Goal: Information Seeking & Learning: Understand process/instructions

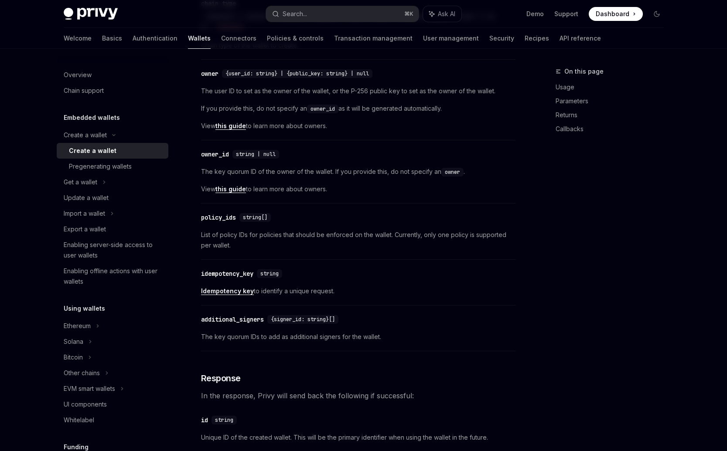
scroll to position [438, 0]
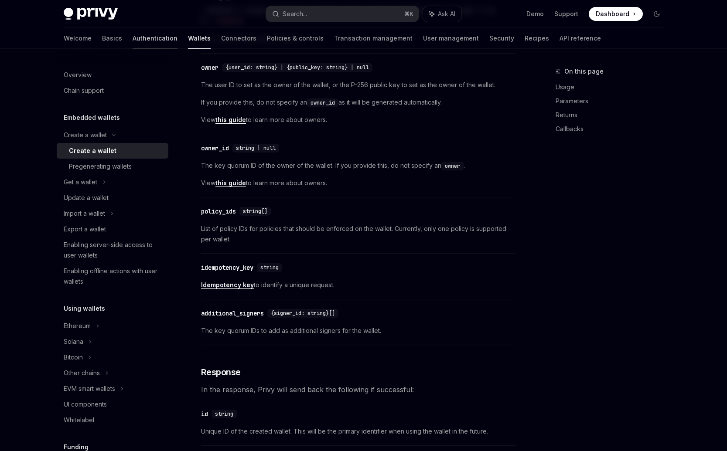
click at [133, 39] on link "Authentication" at bounding box center [155, 38] width 45 height 21
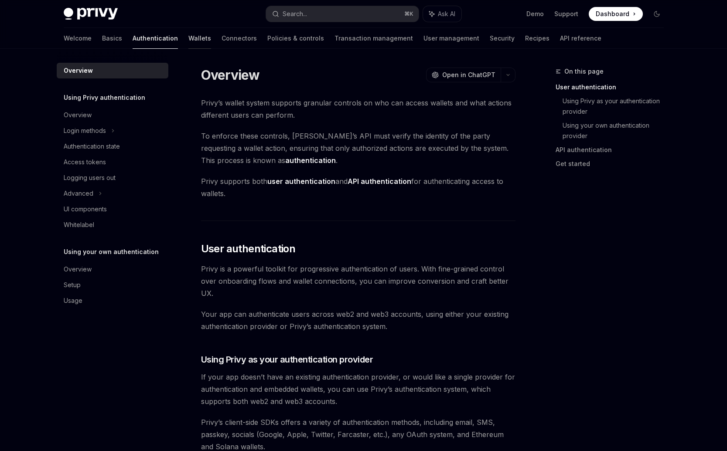
click at [188, 38] on link "Wallets" at bounding box center [199, 38] width 23 height 21
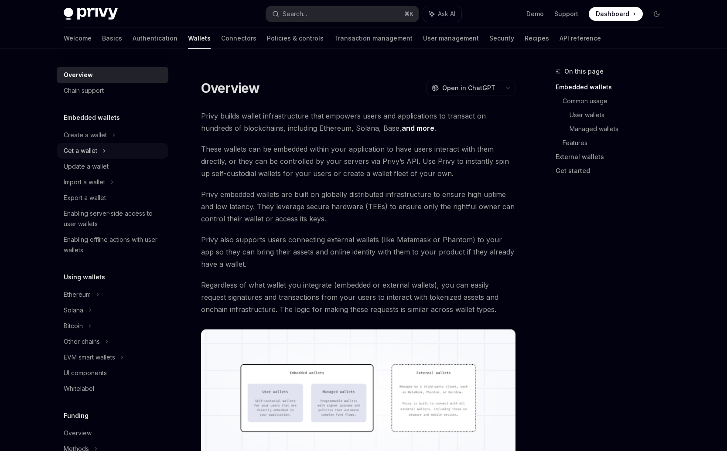
click at [86, 153] on div "Get a wallet" at bounding box center [81, 151] width 34 height 10
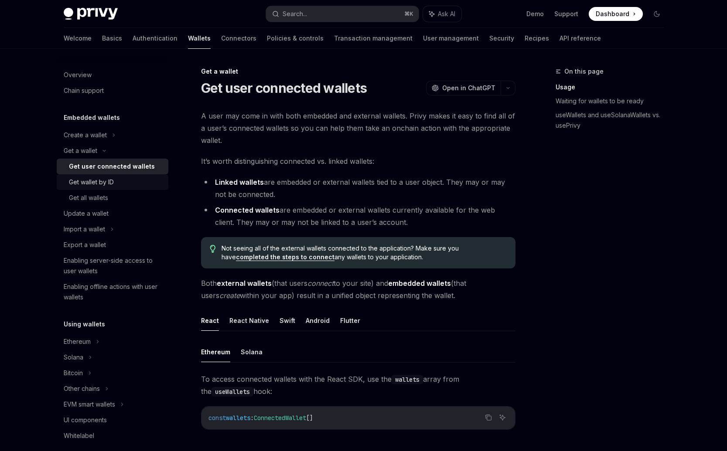
click at [111, 183] on div "Get wallet by ID" at bounding box center [91, 182] width 45 height 10
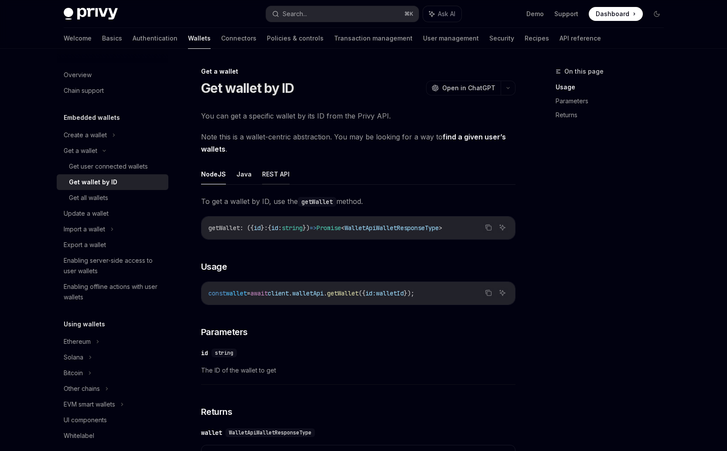
click at [264, 174] on button "REST API" at bounding box center [275, 174] width 27 height 20
type textarea "*"
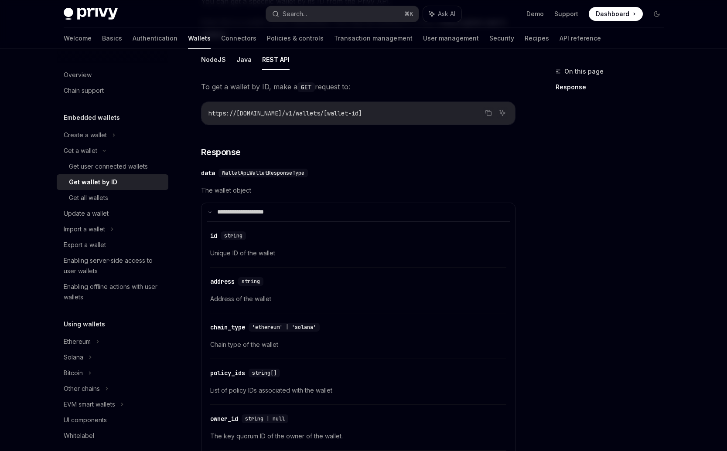
scroll to position [142, 0]
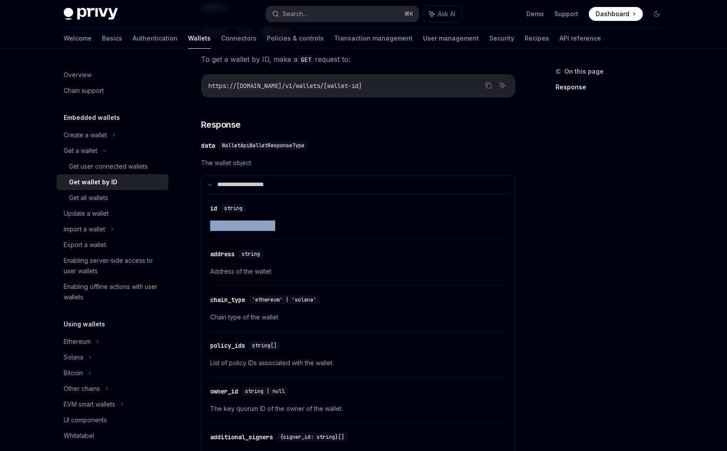
drag, startPoint x: 211, startPoint y: 227, endPoint x: 298, endPoint y: 227, distance: 87.2
click at [298, 227] on span "Unique ID of the wallet" at bounding box center [358, 226] width 296 height 10
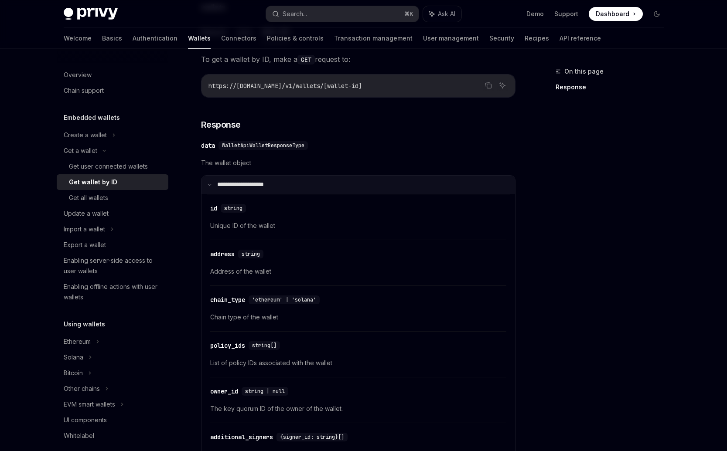
click at [227, 177] on summary "**********" at bounding box center [358, 185] width 314 height 18
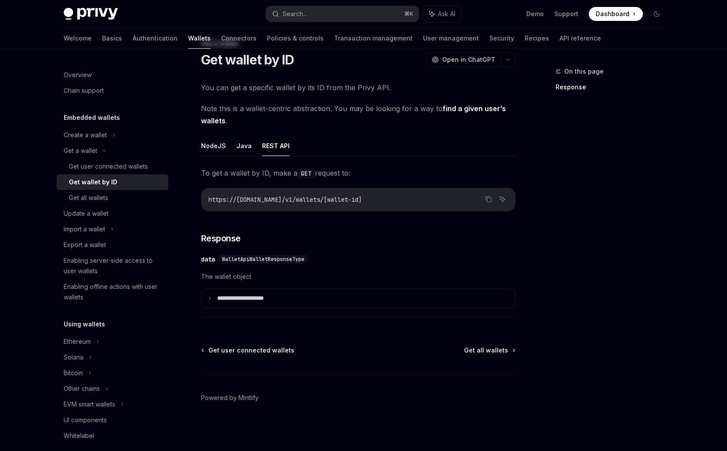
scroll to position [0, 0]
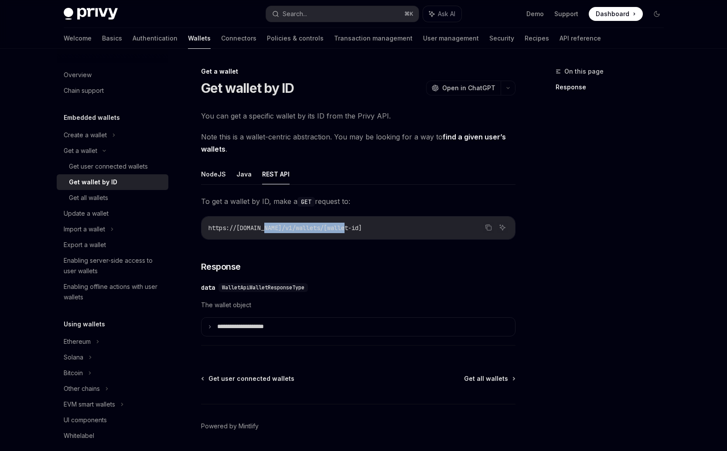
drag, startPoint x: 273, startPoint y: 229, endPoint x: 357, endPoint y: 229, distance: 83.3
click at [357, 229] on span "https://[DOMAIN_NAME]/v1/wallets/[wallet-id]" at bounding box center [284, 228] width 153 height 8
click at [237, 316] on div "**********" at bounding box center [358, 318] width 314 height 37
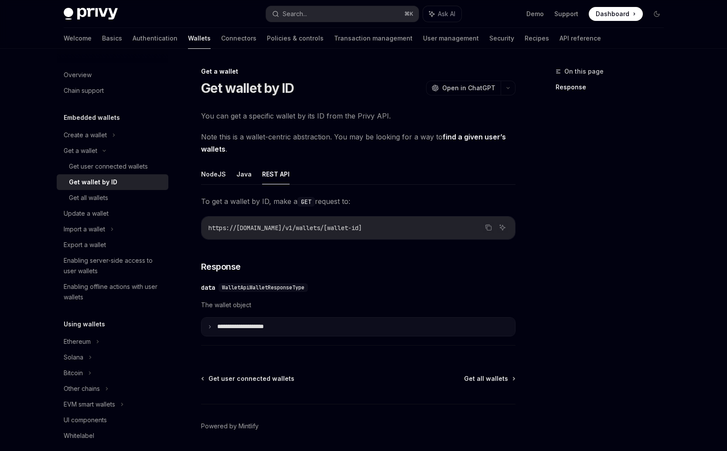
click at [239, 323] on p "**********" at bounding box center [247, 327] width 61 height 8
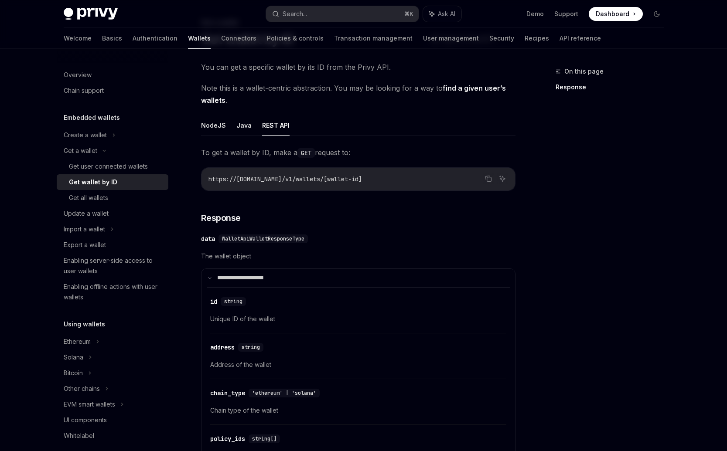
scroll to position [248, 0]
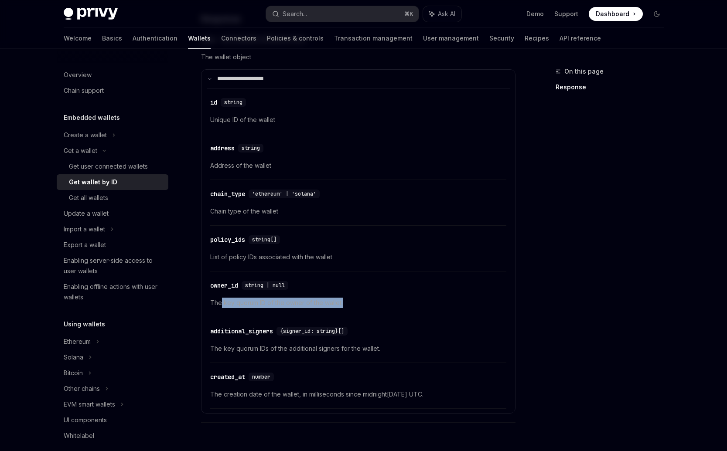
drag, startPoint x: 231, startPoint y: 305, endPoint x: 324, endPoint y: 308, distance: 92.9
click at [323, 308] on div "​ owner_id string | null The key quorum ID of the owner of the wallet." at bounding box center [358, 296] width 296 height 41
click at [337, 303] on span "The key quorum ID of the owner of the wallet." at bounding box center [358, 303] width 296 height 10
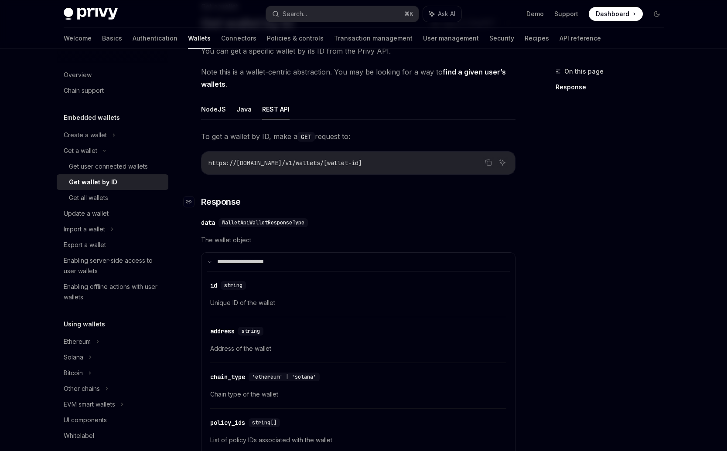
scroll to position [42, 0]
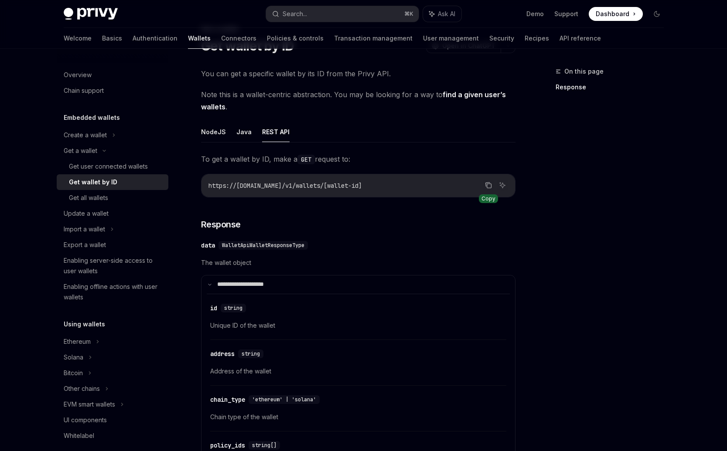
click at [487, 186] on icon "Copy the contents from the code block" at bounding box center [489, 186] width 4 height 4
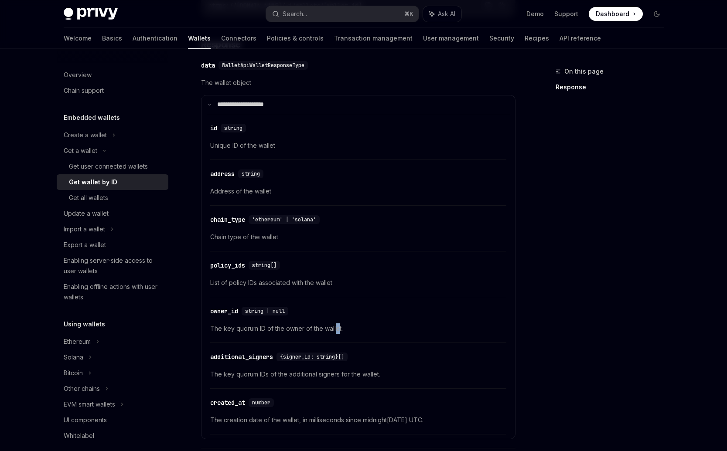
scroll to position [297, 0]
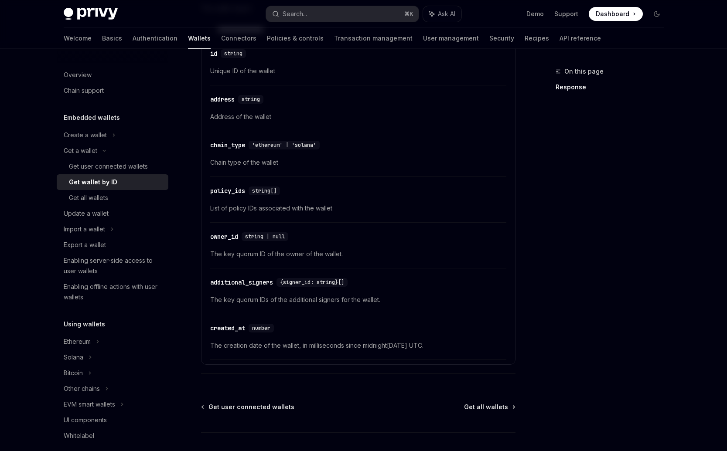
click at [338, 221] on div "​ policy_ids string[] List of policy IDs associated with the wallet" at bounding box center [358, 201] width 296 height 41
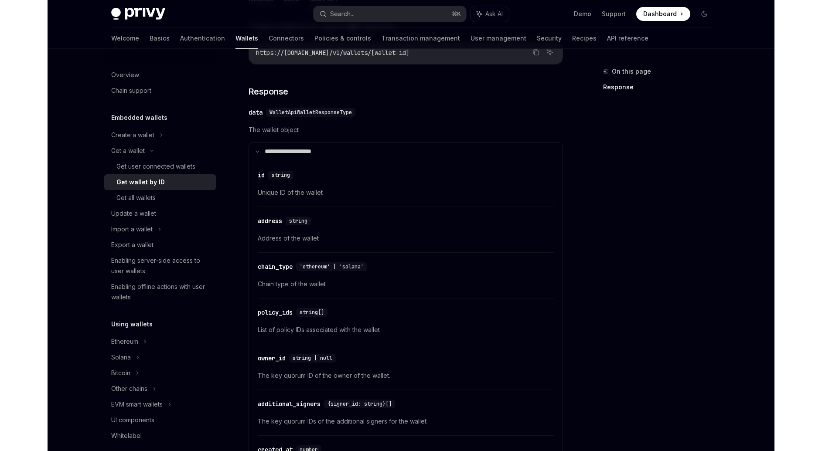
scroll to position [0, 0]
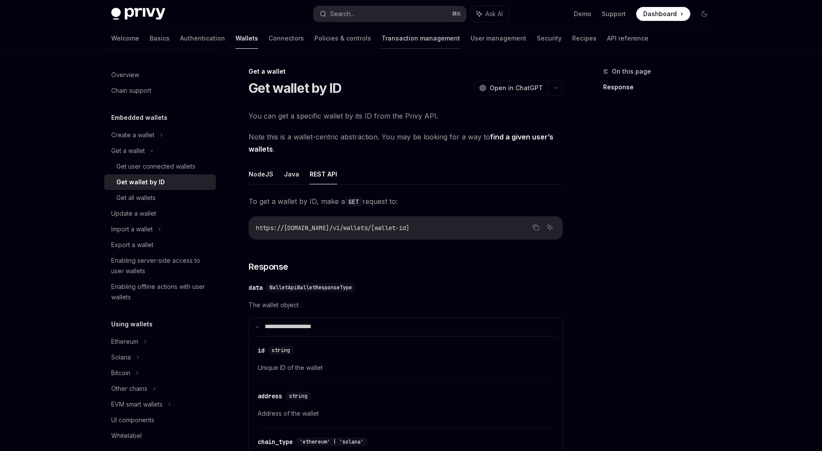
click at [382, 40] on link "Transaction management" at bounding box center [421, 38] width 78 height 21
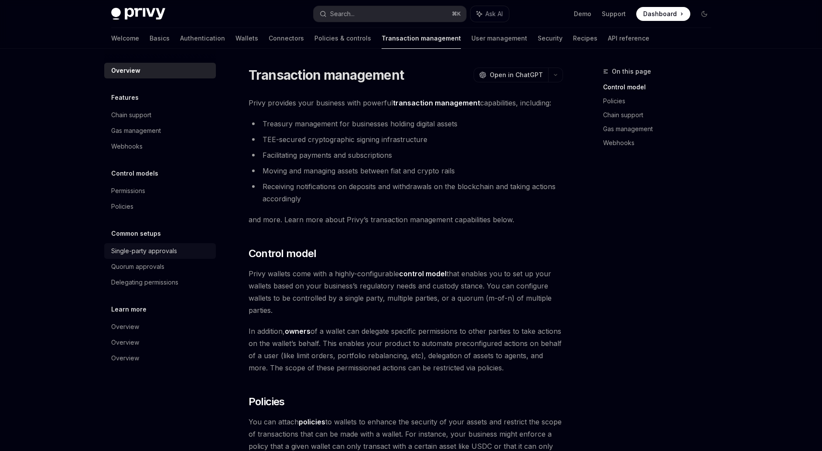
click at [140, 251] on div "Single-party approvals" at bounding box center [144, 251] width 66 height 10
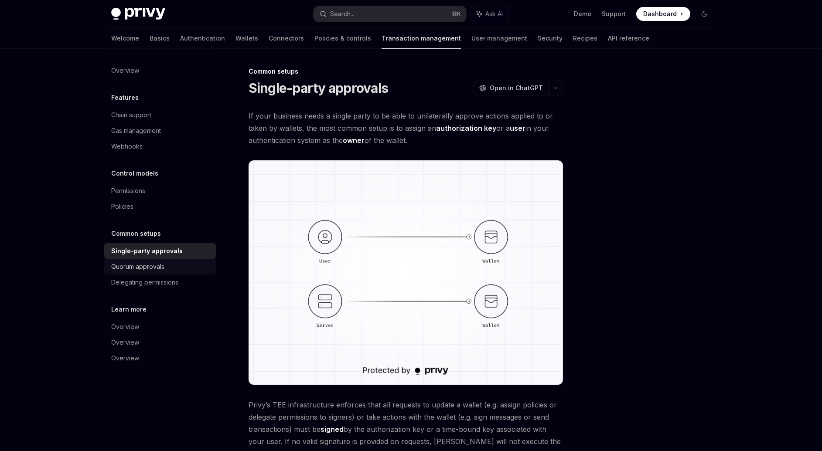
click at [138, 266] on div "Quorum approvals" at bounding box center [137, 267] width 53 height 10
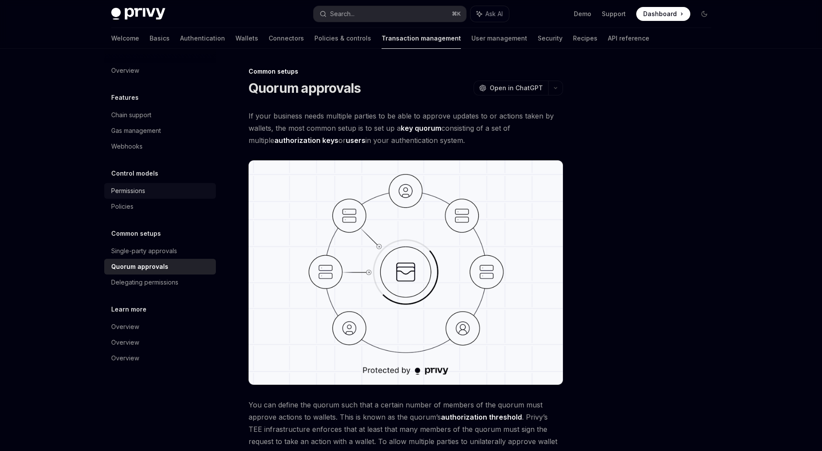
click at [121, 193] on div "Permissions" at bounding box center [128, 191] width 34 height 10
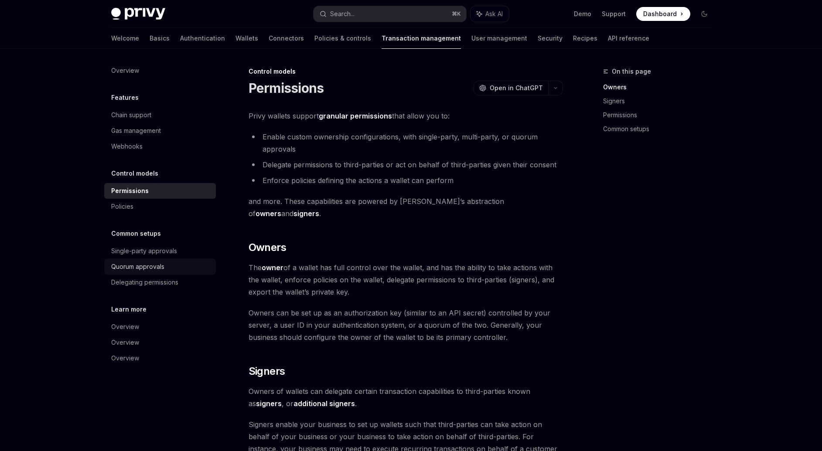
click at [124, 267] on div "Quorum approvals" at bounding box center [137, 267] width 53 height 10
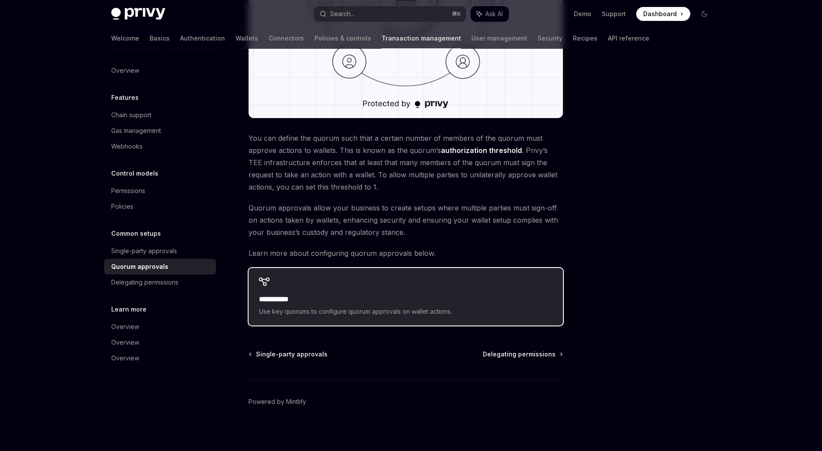
scroll to position [271, 0]
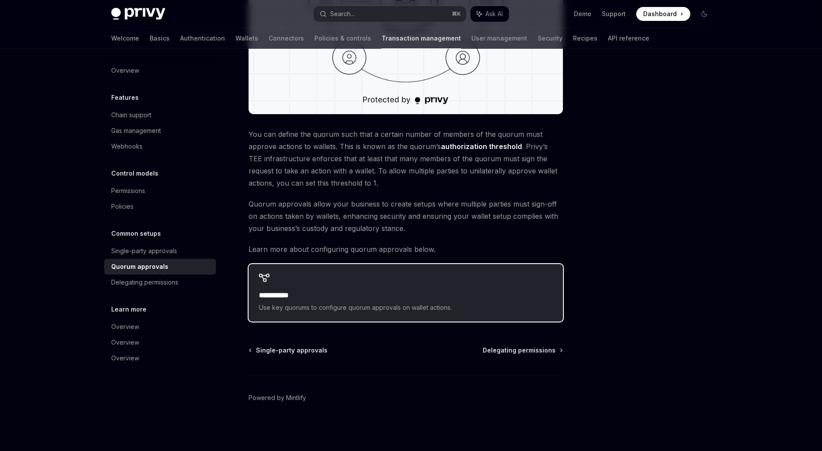
click at [278, 287] on div "**********" at bounding box center [406, 293] width 314 height 58
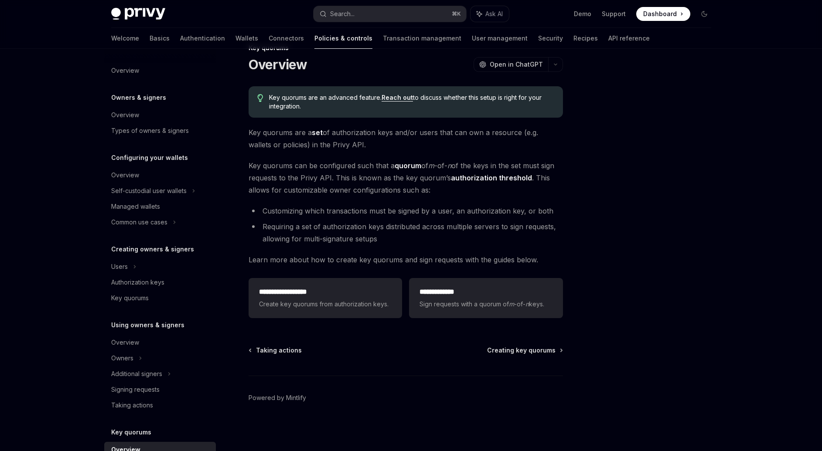
scroll to position [163, 0]
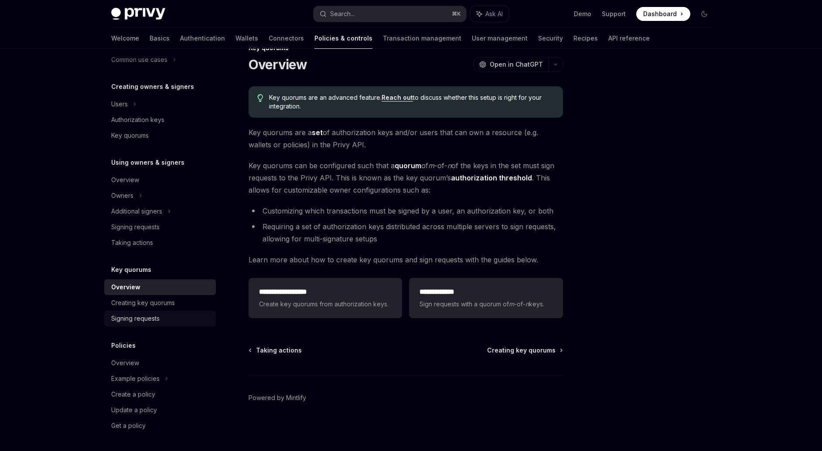
click at [147, 323] on div "Signing requests" at bounding box center [135, 319] width 48 height 10
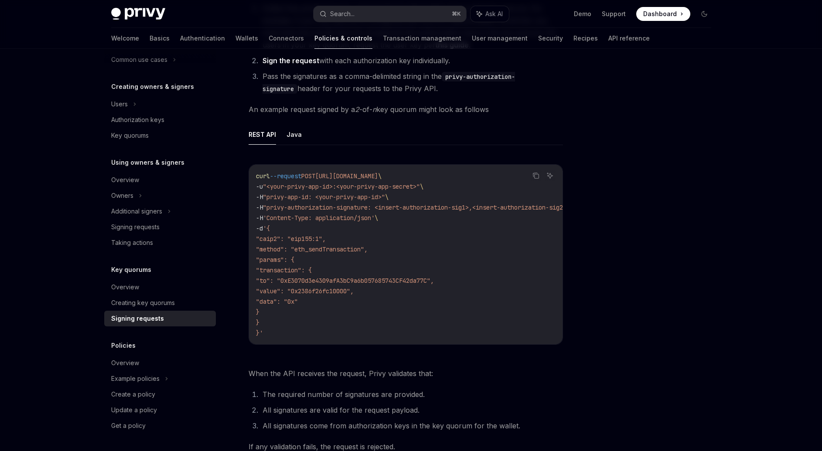
scroll to position [128, 0]
drag, startPoint x: 269, startPoint y: 271, endPoint x: 329, endPoint y: 305, distance: 69.3
click at [330, 303] on code "curl --request POST [URL][DOMAIN_NAME] \ -u "<your-privy-app-id>:<your-privy-ap…" at bounding box center [425, 254] width 338 height 167
drag, startPoint x: 310, startPoint y: 310, endPoint x: 254, endPoint y: 272, distance: 67.4
click at [254, 272] on div "curl --request POST [URL][DOMAIN_NAME] \ -u "<your-privy-app-id>:<your-privy-ap…" at bounding box center [406, 255] width 314 height 180
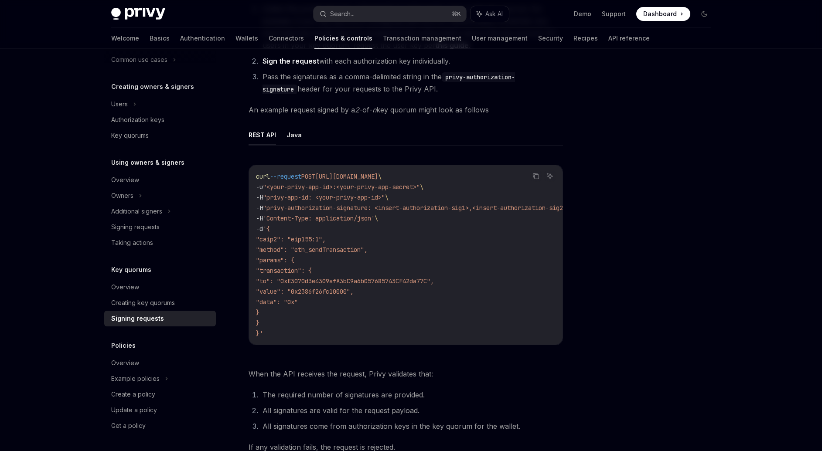
click at [341, 282] on span ""to": "0xE3070d3e4309afA3bC9a6b057685743CF42da77C"," at bounding box center [345, 281] width 178 height 8
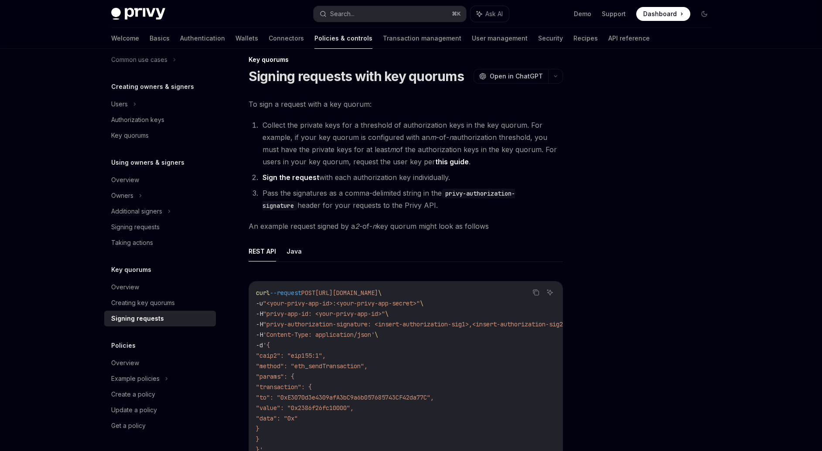
scroll to position [0, 0]
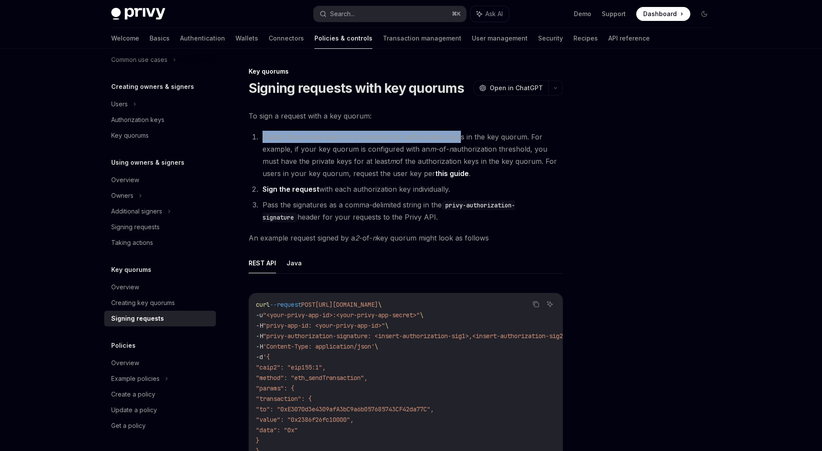
drag, startPoint x: 278, startPoint y: 129, endPoint x: 458, endPoint y: 142, distance: 180.1
click at [458, 142] on li "Collect the private keys for a threshold of authorization keys in the key quoru…" at bounding box center [411, 155] width 303 height 49
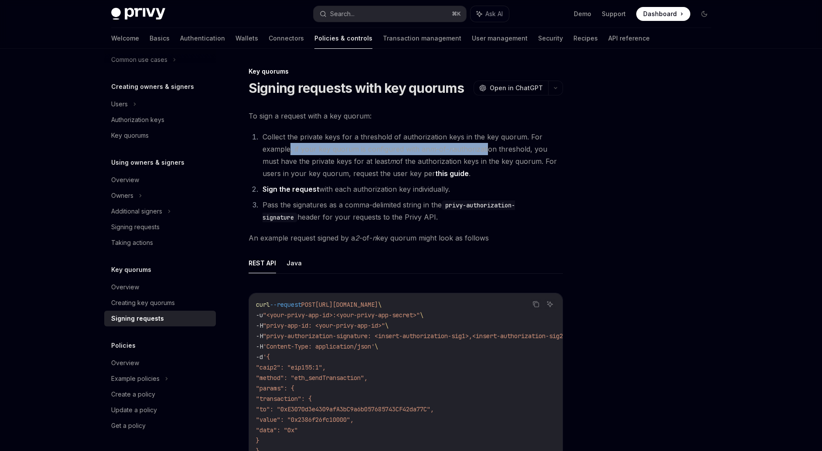
drag, startPoint x: 290, startPoint y: 148, endPoint x: 487, endPoint y: 149, distance: 197.5
click at [487, 149] on li "Collect the private keys for a threshold of authorization keys in the key quoru…" at bounding box center [411, 155] width 303 height 49
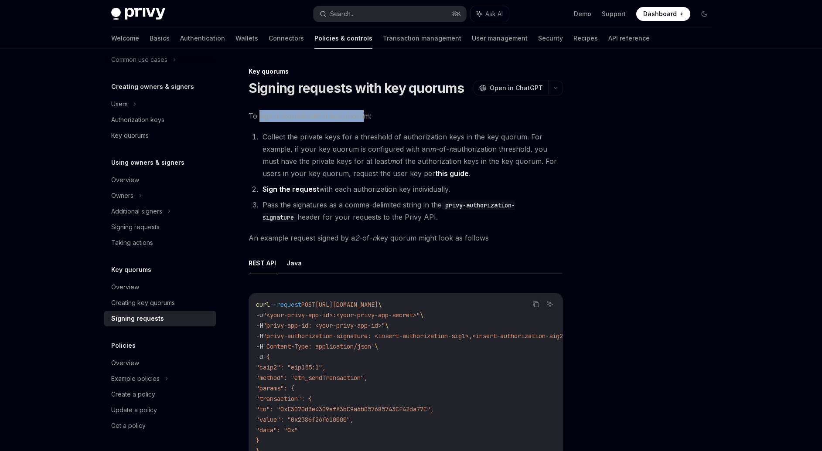
drag, startPoint x: 259, startPoint y: 110, endPoint x: 363, endPoint y: 117, distance: 103.6
click at [363, 117] on span "To sign a request with a key quorum:" at bounding box center [406, 116] width 314 height 12
drag, startPoint x: 363, startPoint y: 119, endPoint x: 354, endPoint y: 132, distance: 16.3
click at [361, 123] on div "To sign a request with a key quorum: Collect the private keys for a threshold o…" at bounding box center [406, 346] width 314 height 472
click at [283, 168] on li "Collect the private keys for a threshold of authorization keys in the key quoru…" at bounding box center [411, 155] width 303 height 49
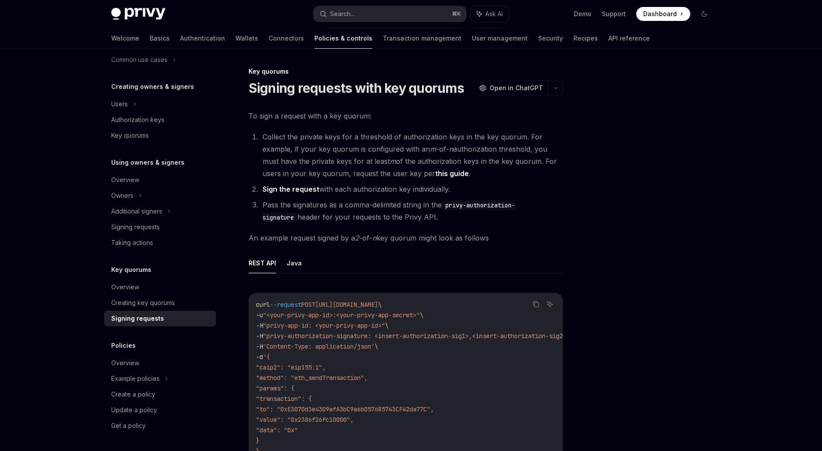
click at [365, 177] on li "Collect the private keys for a threshold of authorization keys in the key quoru…" at bounding box center [411, 155] width 303 height 49
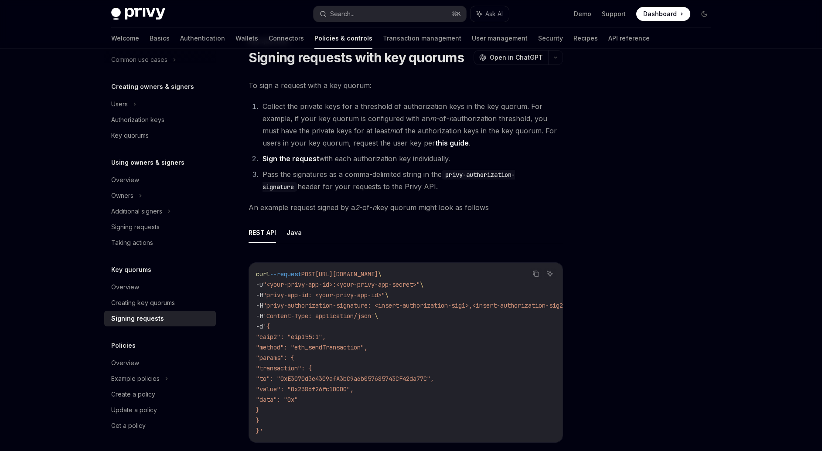
scroll to position [150, 0]
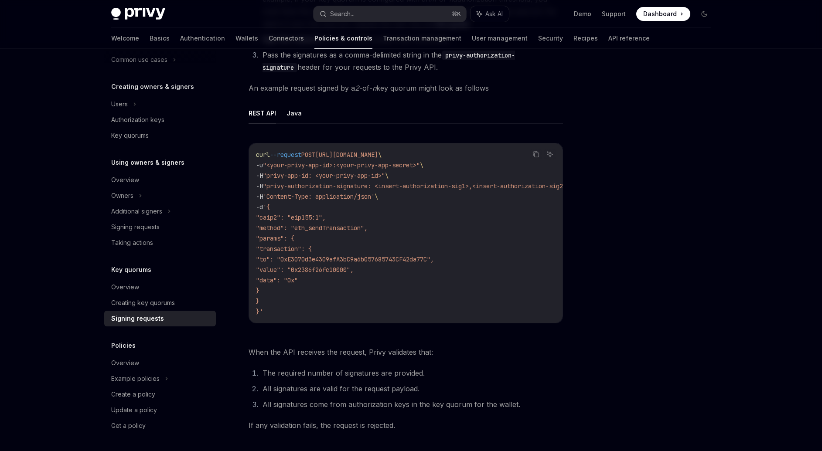
drag, startPoint x: 335, startPoint y: 285, endPoint x: 259, endPoint y: 249, distance: 84.1
click at [259, 249] on code "curl --request POST [URL][DOMAIN_NAME] \ -u "<your-privy-app-id>:<your-privy-ap…" at bounding box center [425, 233] width 338 height 167
click at [325, 260] on span ""to": "0xE3070d3e4309afA3bC9a6b057685743CF42da77C"," at bounding box center [345, 260] width 178 height 8
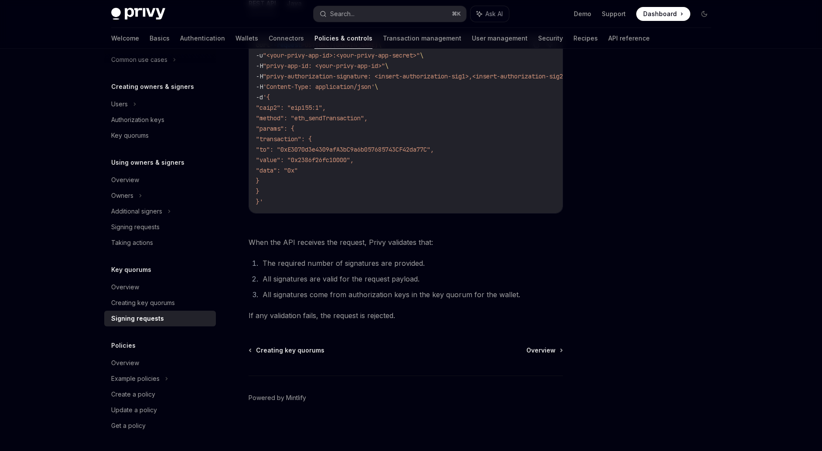
scroll to position [0, 0]
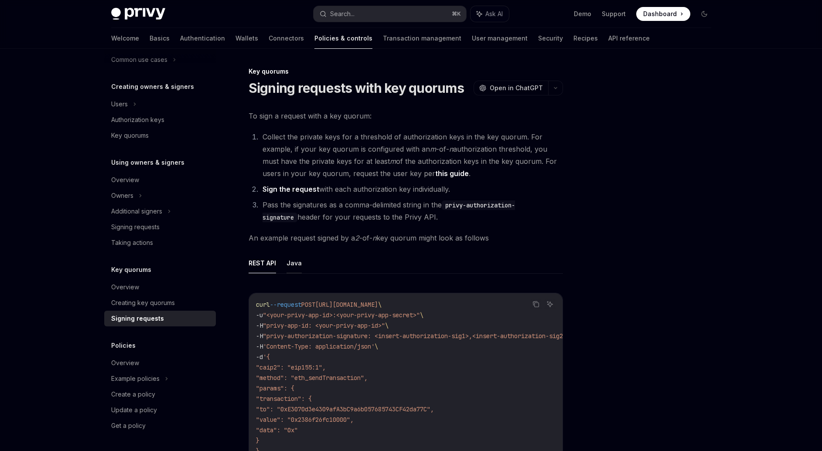
click at [290, 262] on button "Java" at bounding box center [293, 263] width 15 height 20
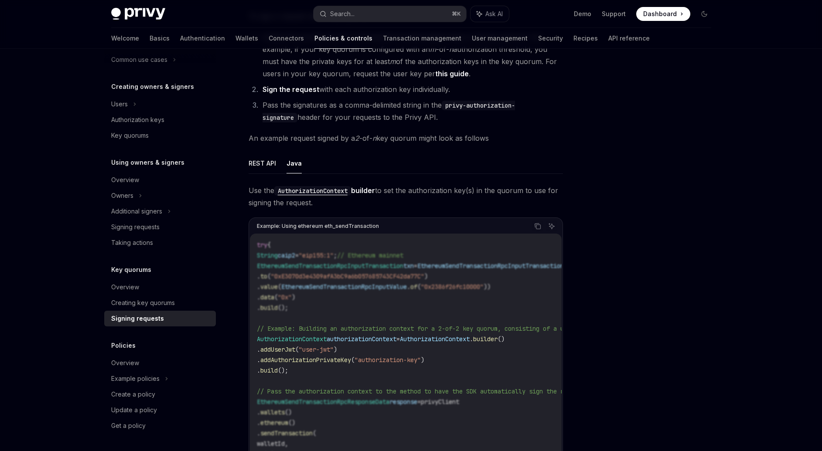
scroll to position [105, 0]
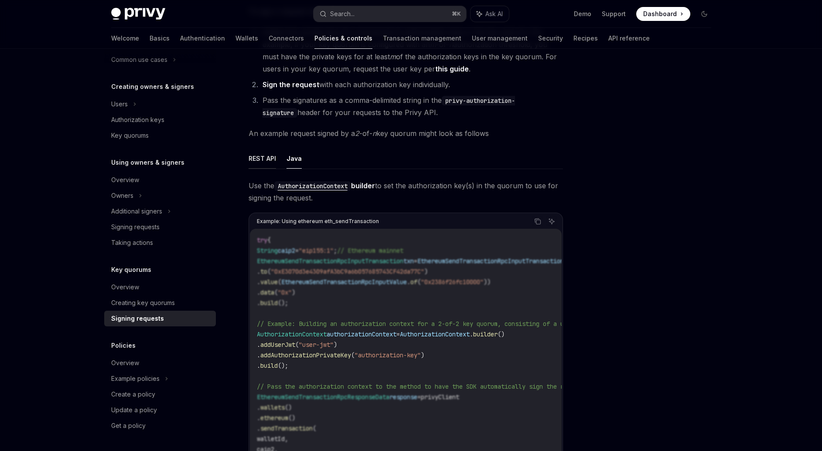
click at [257, 155] on button "REST API" at bounding box center [262, 158] width 27 height 20
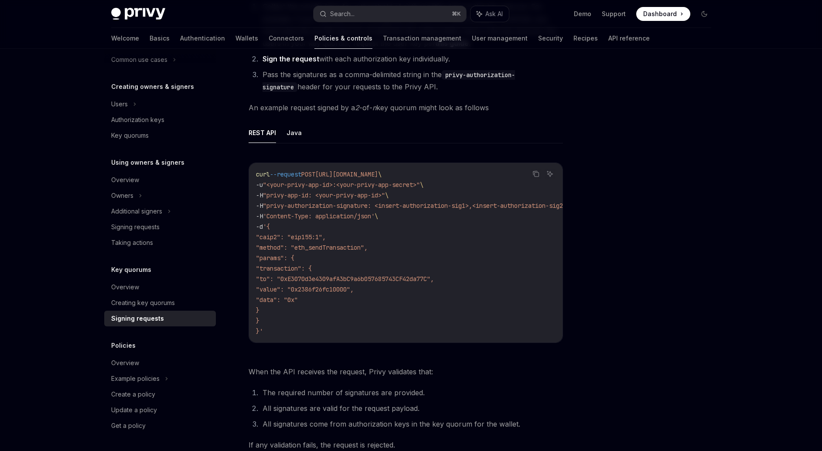
scroll to position [209, 0]
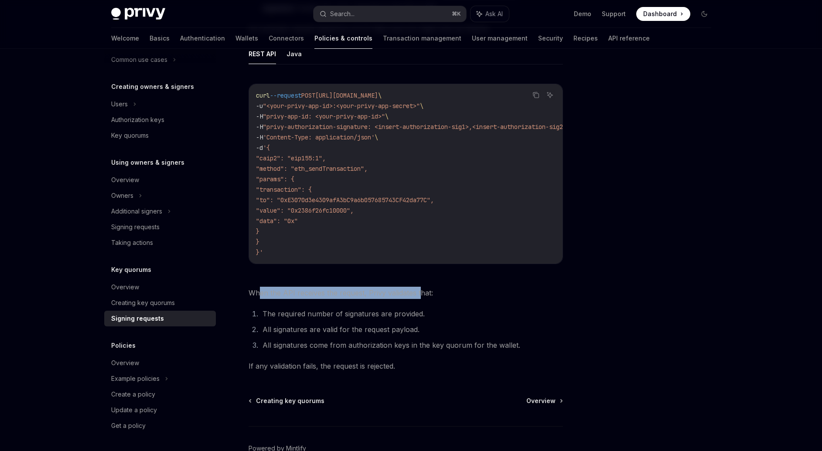
drag, startPoint x: 258, startPoint y: 298, endPoint x: 420, endPoint y: 293, distance: 161.9
click at [420, 293] on span "When the API receives the request, Privy validates that:" at bounding box center [406, 293] width 314 height 12
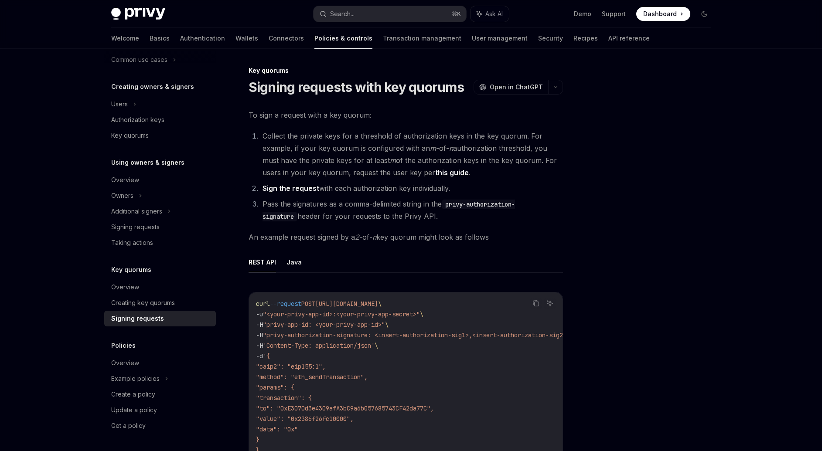
scroll to position [0, 0]
drag, startPoint x: 309, startPoint y: 205, endPoint x: 425, endPoint y: 204, distance: 116.0
click at [425, 204] on li "Pass the signatures as a comma-delimited string in the privy-authorization-sign…" at bounding box center [411, 211] width 303 height 24
click at [141, 228] on div "Signing requests" at bounding box center [135, 227] width 48 height 10
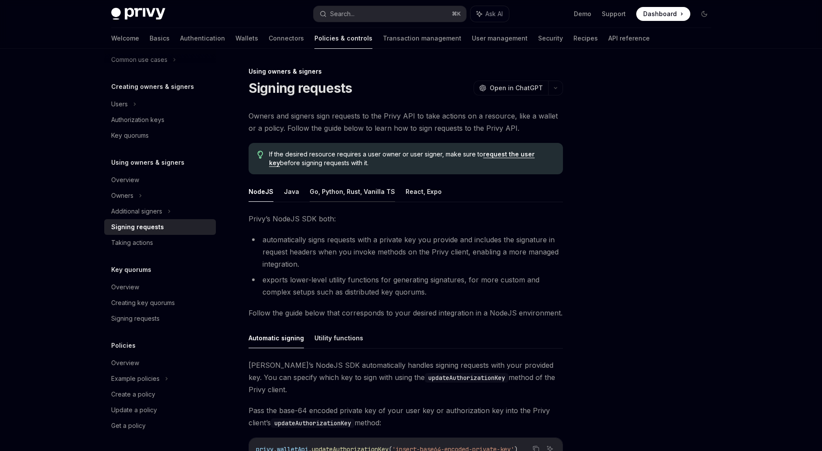
click at [337, 193] on button "Go, Python, Rust, Vanilla TS" at bounding box center [352, 191] width 85 height 20
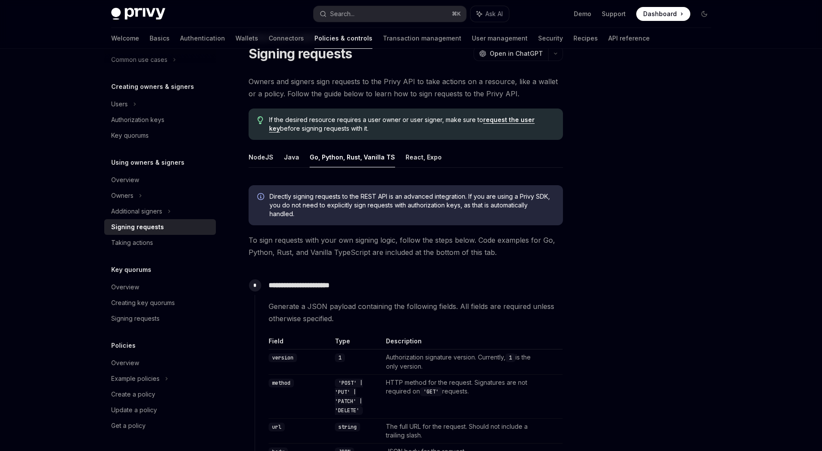
scroll to position [105, 0]
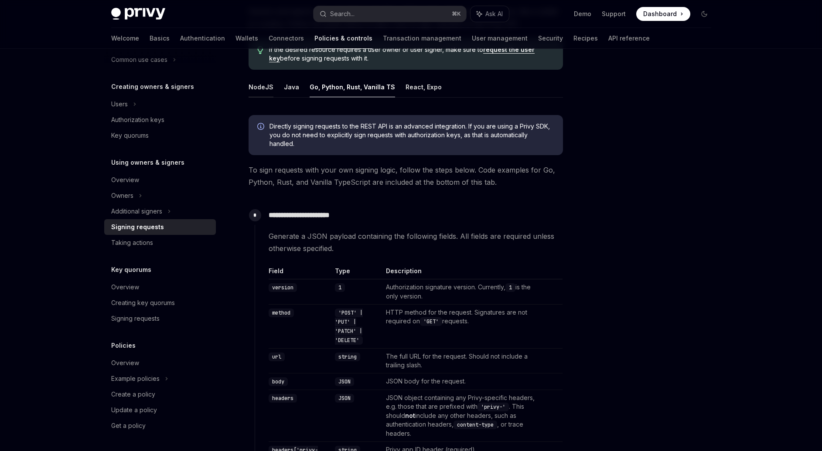
click at [256, 92] on button "NodeJS" at bounding box center [261, 87] width 25 height 20
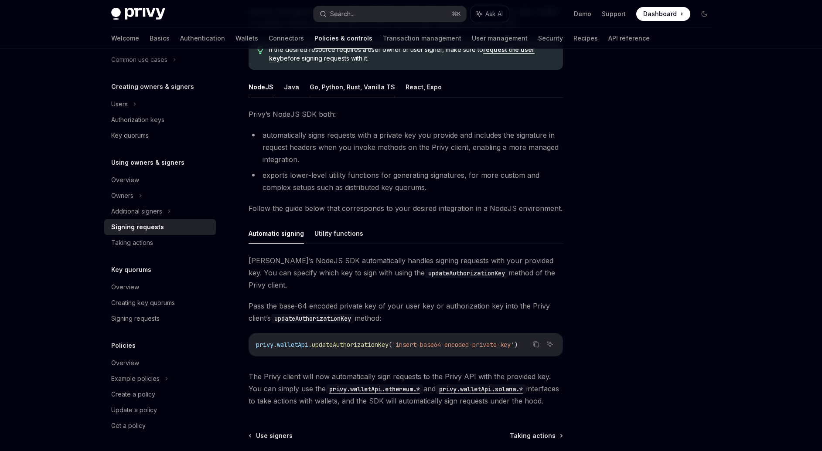
click at [357, 97] on button "Go, Python, Rust, Vanilla TS" at bounding box center [352, 87] width 85 height 20
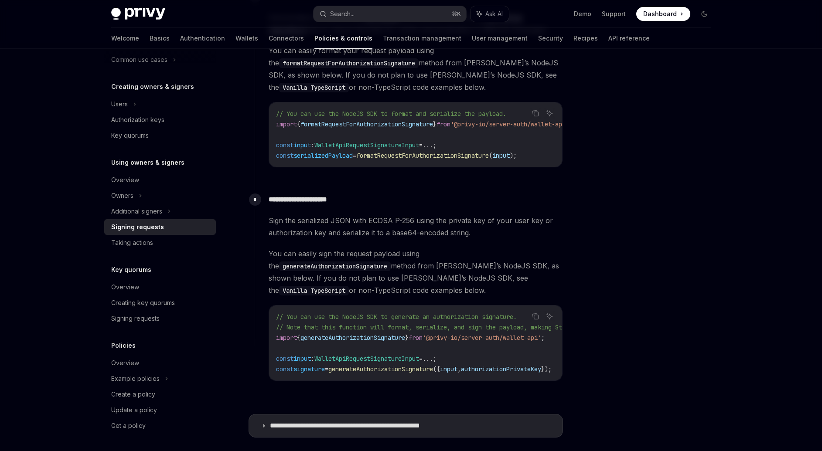
scroll to position [661, 0]
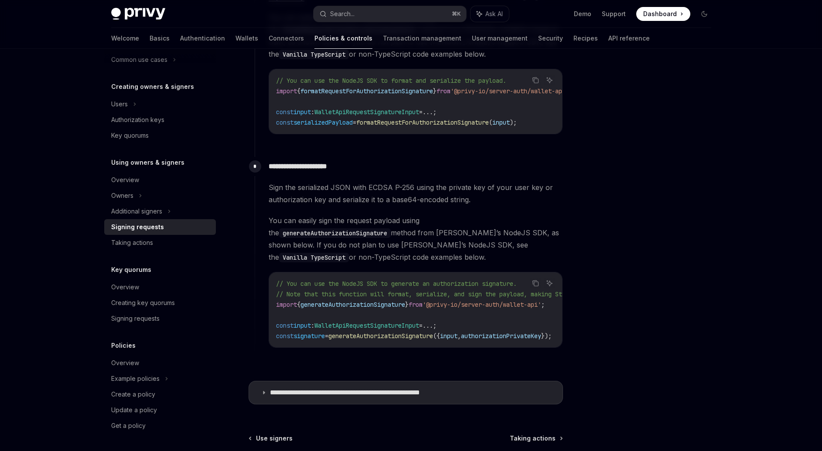
drag, startPoint x: 295, startPoint y: 180, endPoint x: 405, endPoint y: 184, distance: 109.5
click at [410, 183] on div "**********" at bounding box center [409, 259] width 308 height 205
drag, startPoint x: 259, startPoint y: 191, endPoint x: 431, endPoint y: 181, distance: 172.1
click at [431, 181] on div "**********" at bounding box center [409, 259] width 308 height 205
click at [425, 191] on div "**********" at bounding box center [409, 259] width 308 height 205
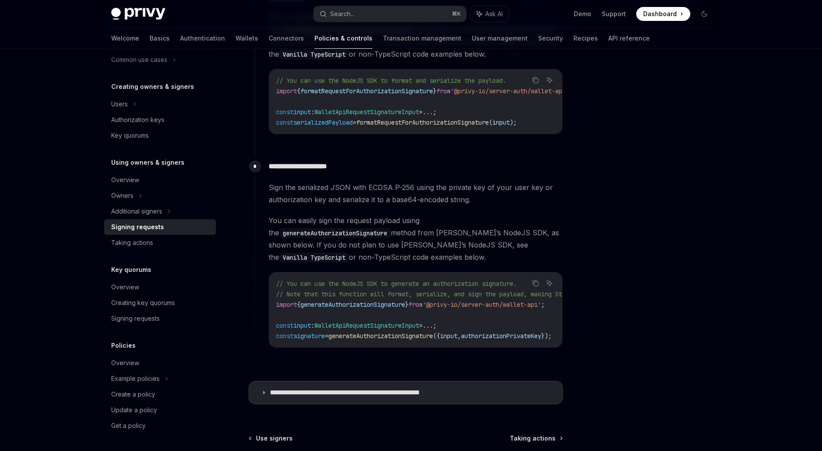
drag, startPoint x: 281, startPoint y: 192, endPoint x: 269, endPoint y: 192, distance: 11.3
click at [280, 192] on span "Sign the serialized JSON with ECDSA P-256 using the private key of your user ke…" at bounding box center [416, 193] width 294 height 24
drag, startPoint x: 320, startPoint y: 194, endPoint x: 492, endPoint y: 189, distance: 171.9
click at [492, 189] on span "Sign the serialized JSON with ECDSA P-256 using the private key of your user ke…" at bounding box center [416, 193] width 294 height 24
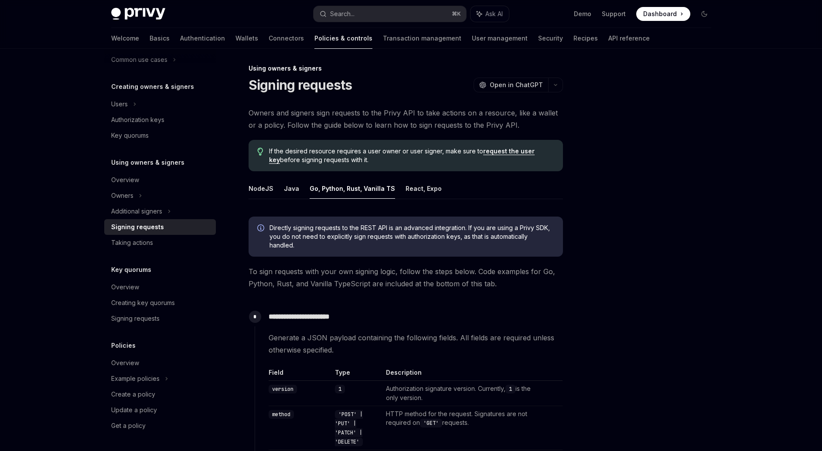
scroll to position [0, 0]
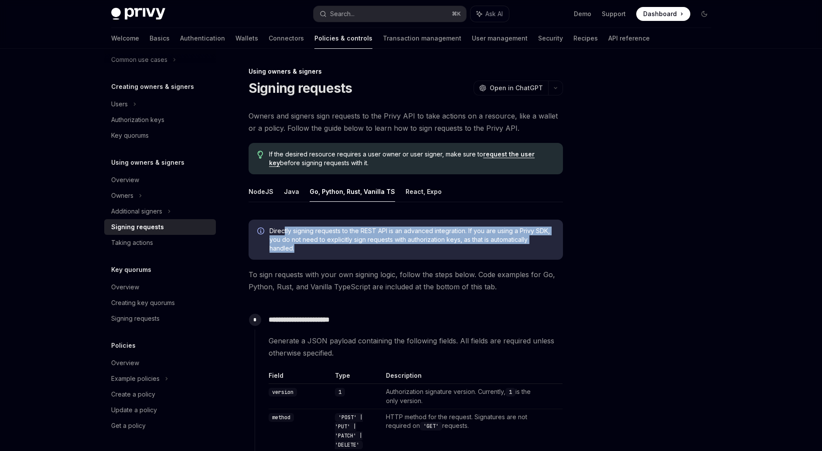
drag, startPoint x: 287, startPoint y: 229, endPoint x: 420, endPoint y: 255, distance: 135.5
click at [420, 255] on div "Directly signing requests to the REST API is an advanced integration. If you ar…" at bounding box center [406, 240] width 314 height 40
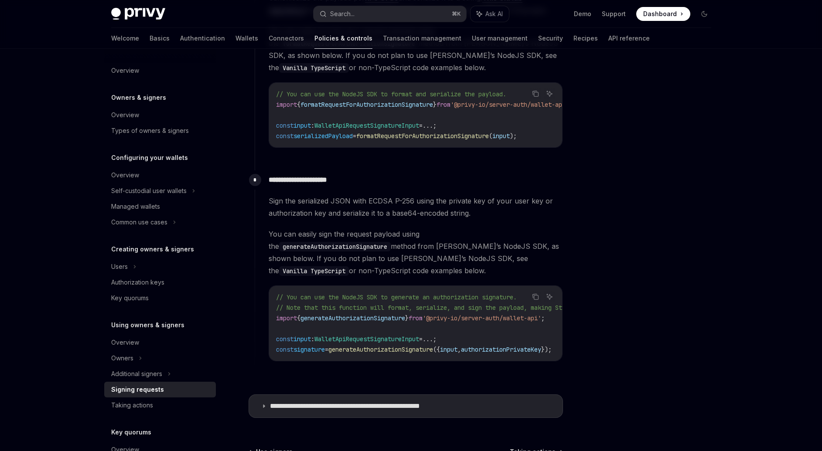
type textarea "*"
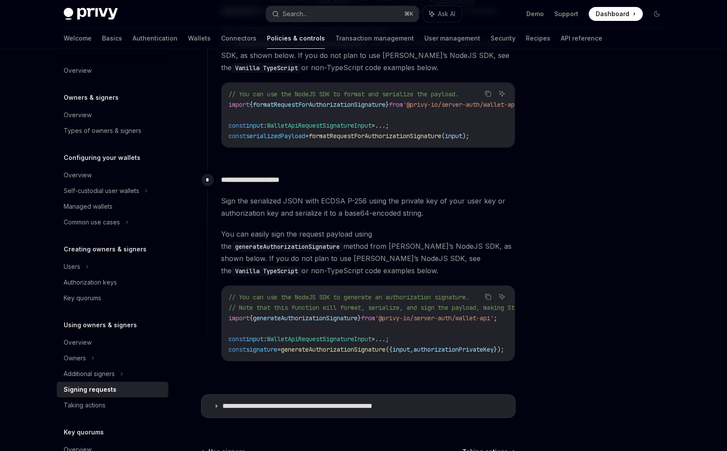
click at [613, 199] on div at bounding box center [604, 258] width 133 height 385
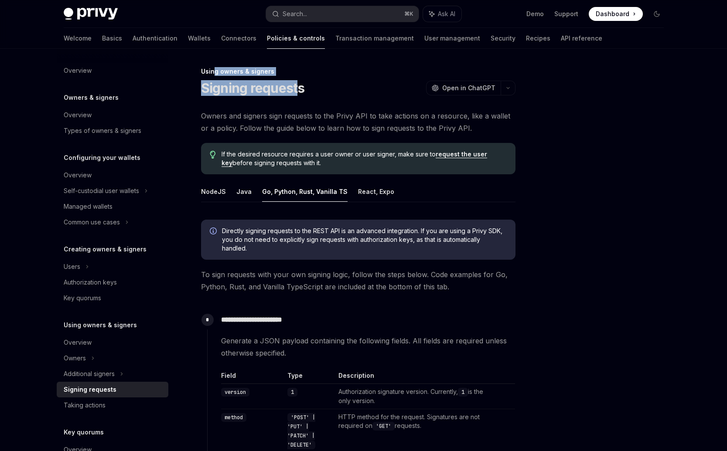
drag, startPoint x: 252, startPoint y: 72, endPoint x: 297, endPoint y: 92, distance: 49.6
click at [297, 92] on div "Using owners & signers Signing requests OpenAI Open in ChatGPT" at bounding box center [358, 81] width 314 height 29
click at [292, 91] on h1 "Signing requests" at bounding box center [253, 88] width 104 height 16
